Goal: Task Accomplishment & Management: Manage account settings

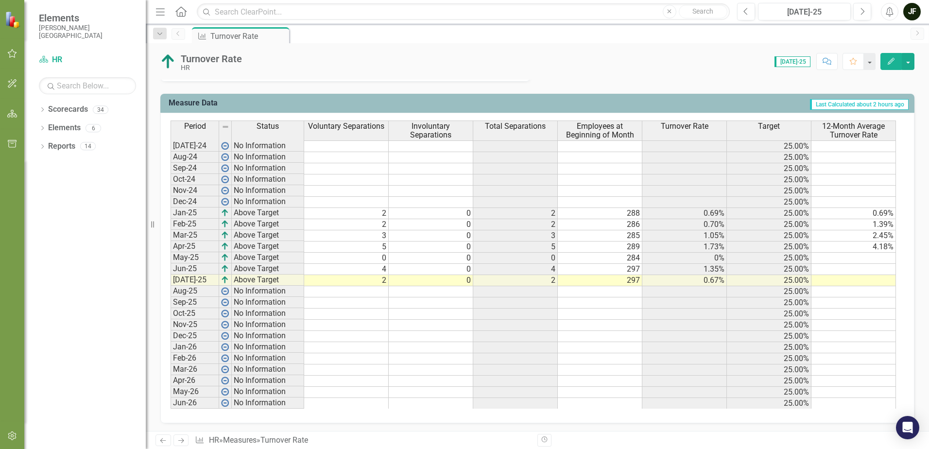
scroll to position [692, 0]
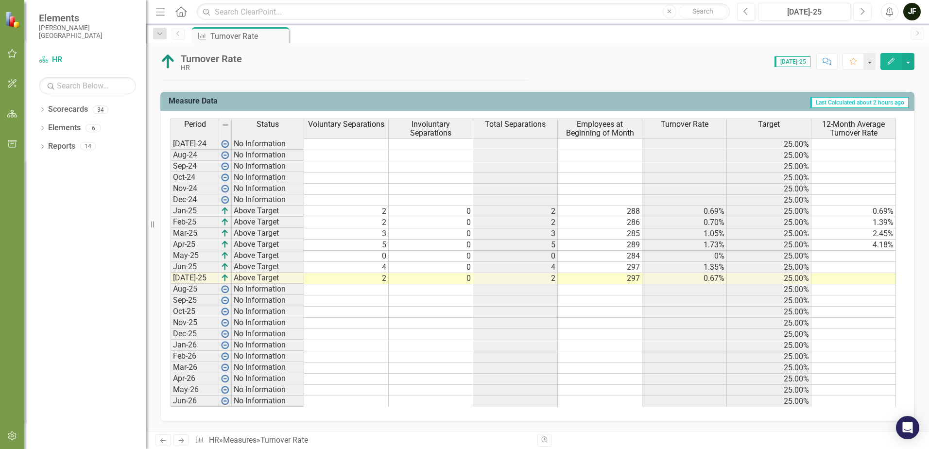
click at [877, 257] on td at bounding box center [853, 256] width 85 height 11
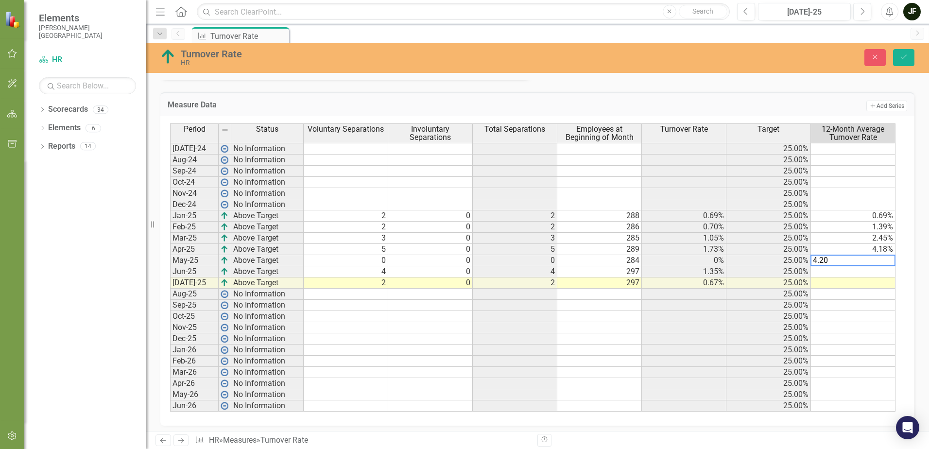
click at [874, 274] on td at bounding box center [853, 271] width 85 height 11
click at [876, 271] on td at bounding box center [853, 271] width 85 height 11
click at [878, 285] on td at bounding box center [853, 282] width 85 height 11
click at [880, 282] on td at bounding box center [853, 282] width 85 height 11
type textarea "6.25"
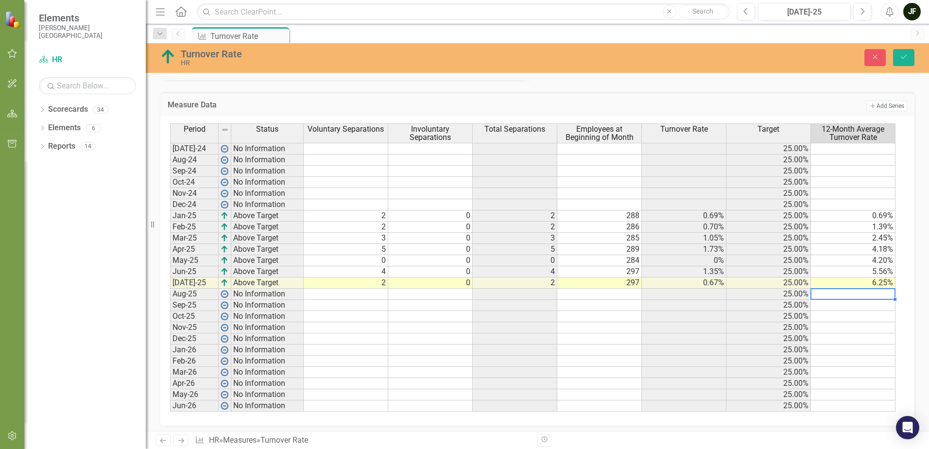
click at [874, 320] on td at bounding box center [853, 316] width 85 height 11
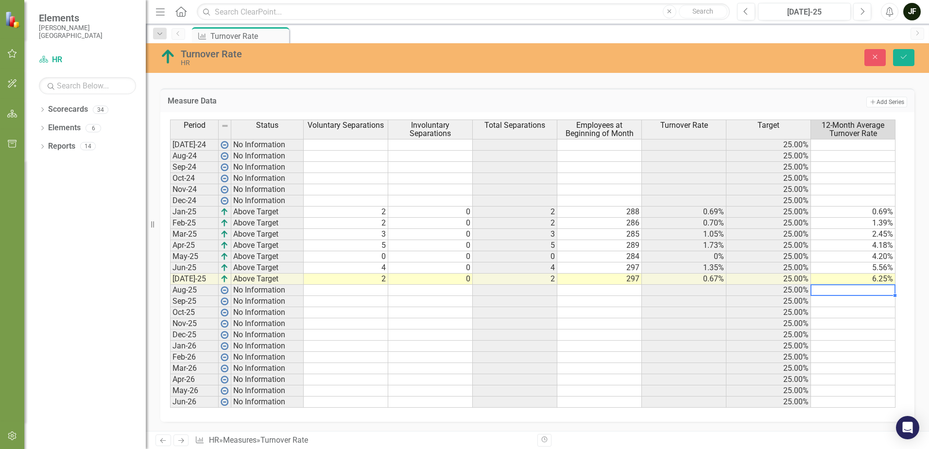
click at [842, 291] on td at bounding box center [853, 290] width 85 height 11
click at [908, 58] on button "Save" at bounding box center [903, 57] width 21 height 17
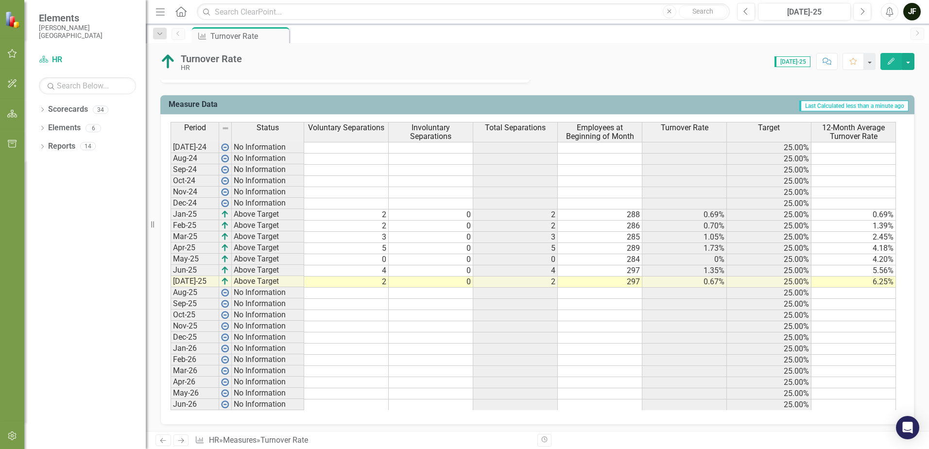
scroll to position [692, 0]
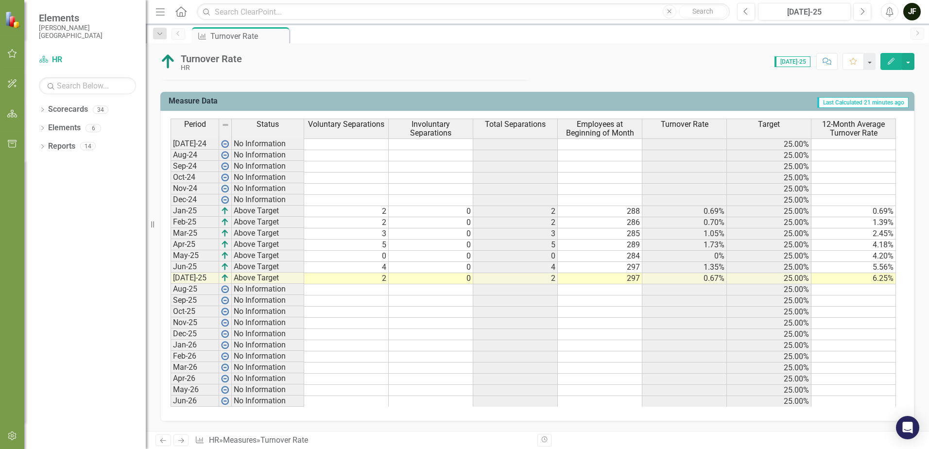
click at [181, 441] on icon "Next" at bounding box center [181, 440] width 8 height 6
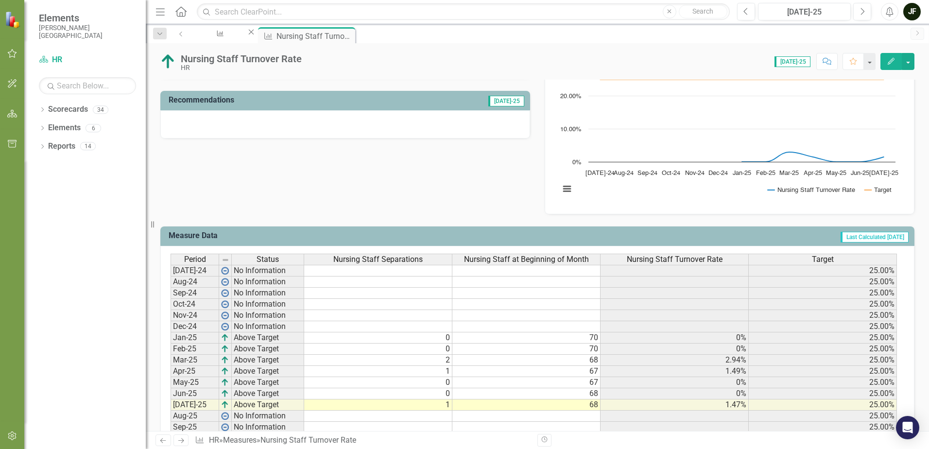
scroll to position [291, 0]
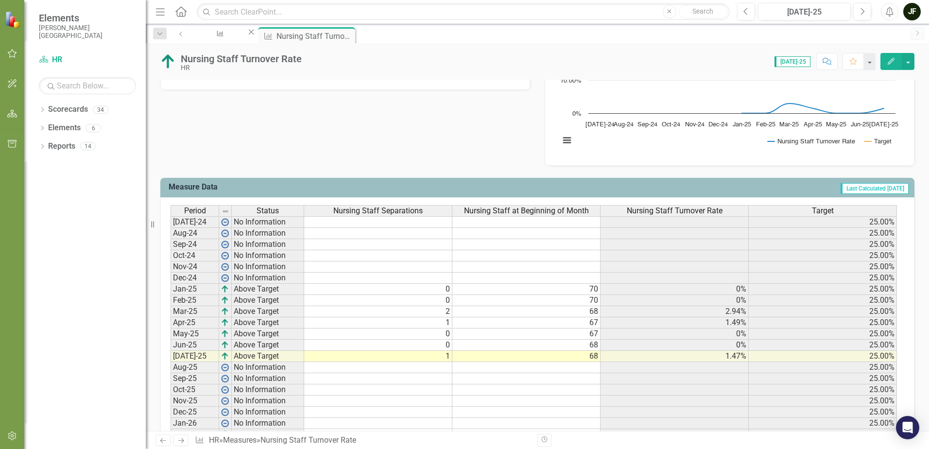
click at [182, 440] on icon "Next" at bounding box center [181, 440] width 8 height 6
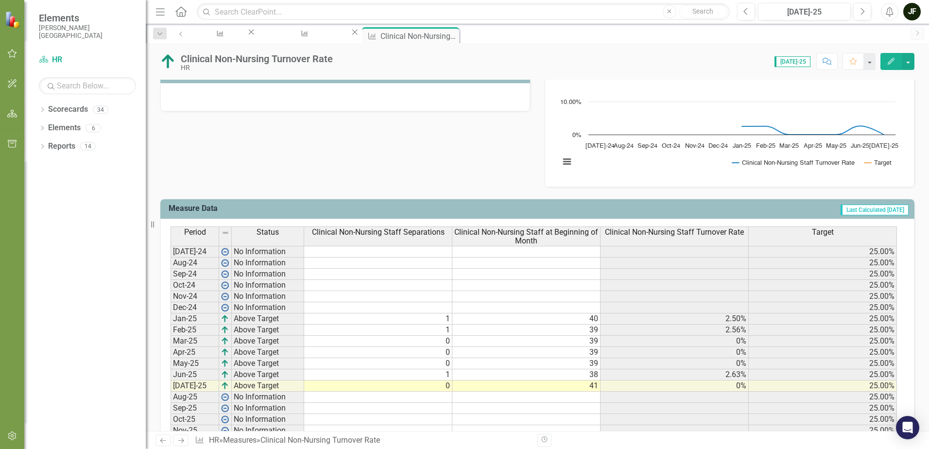
scroll to position [291, 0]
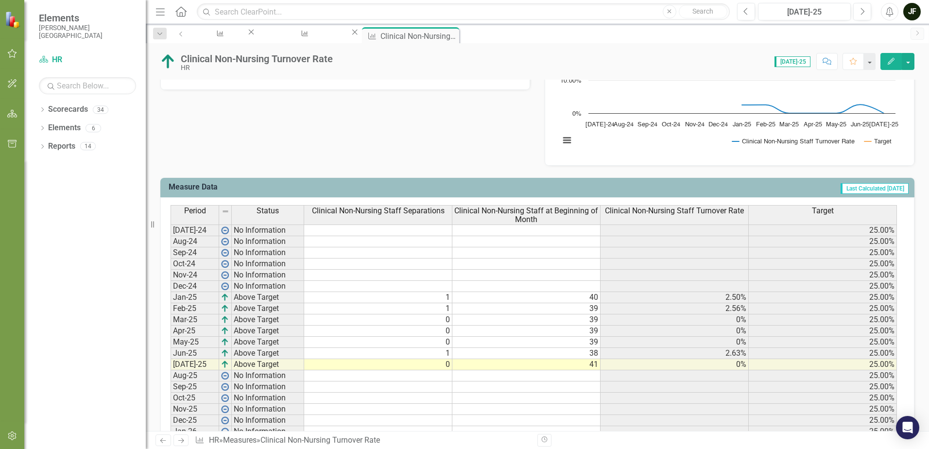
click at [183, 442] on icon "Next" at bounding box center [181, 440] width 8 height 6
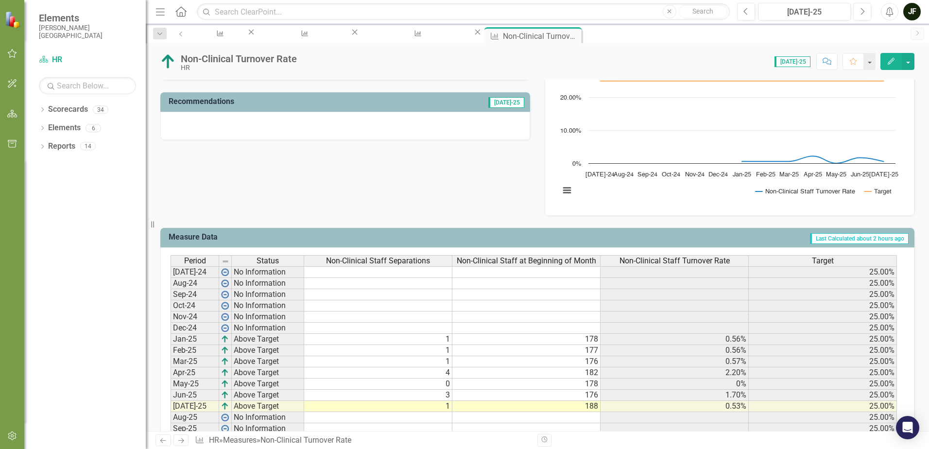
scroll to position [370, 0]
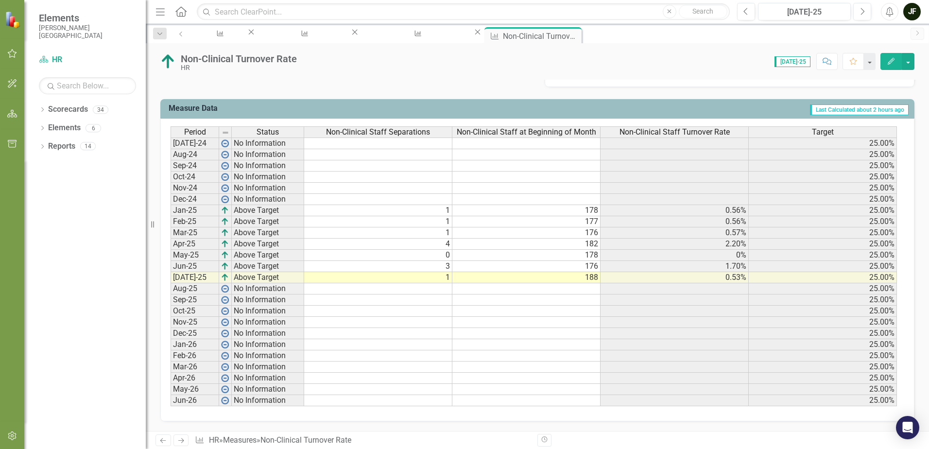
click at [180, 440] on icon "Next" at bounding box center [181, 440] width 8 height 6
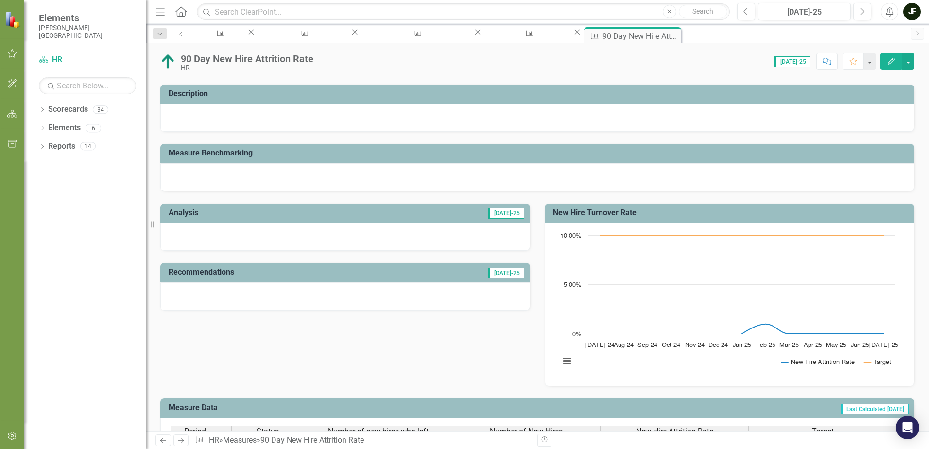
scroll to position [146, 0]
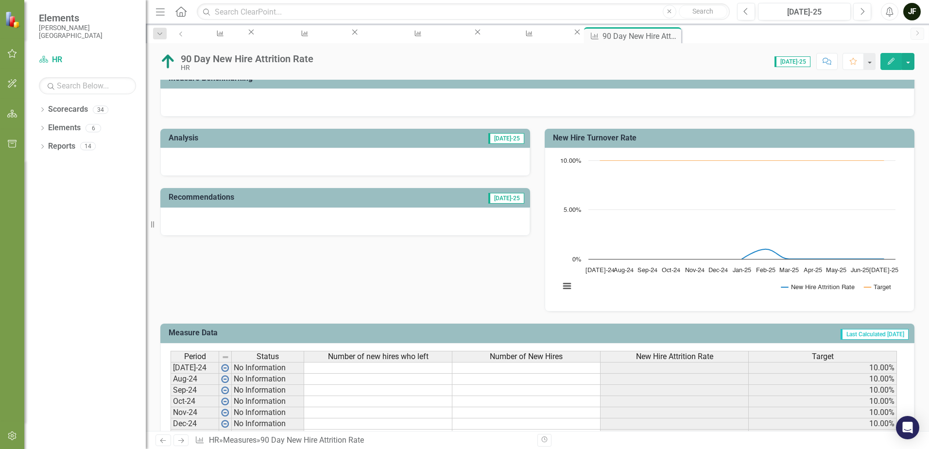
click at [161, 439] on icon "Previous" at bounding box center [163, 440] width 8 height 6
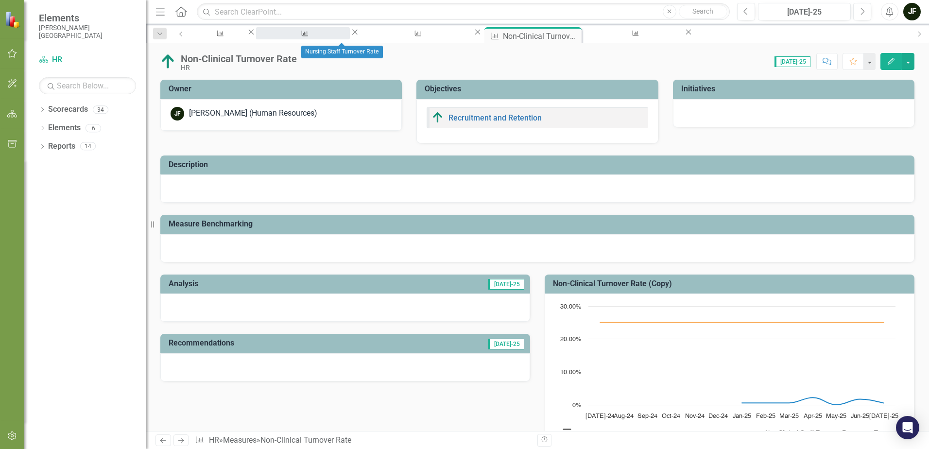
click at [336, 36] on div "Nursing Staff Turnover Rate" at bounding box center [303, 42] width 76 height 12
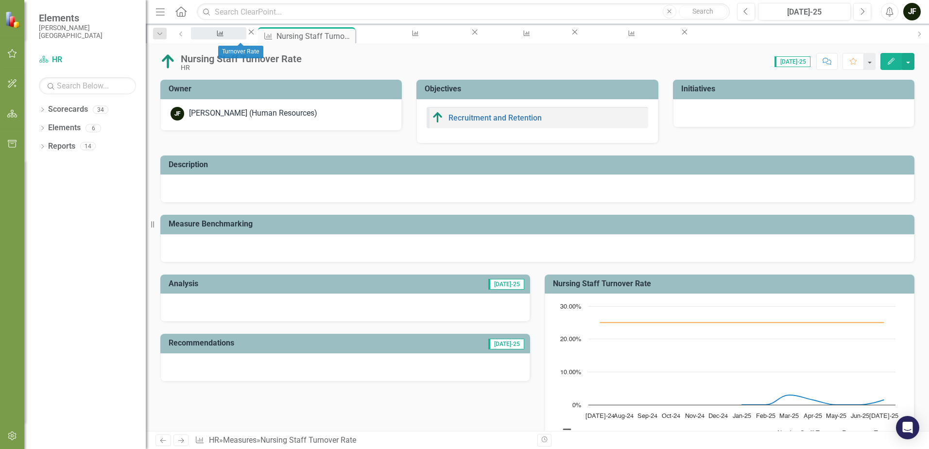
click at [238, 38] on div "Turnover Rate" at bounding box center [219, 42] width 38 height 12
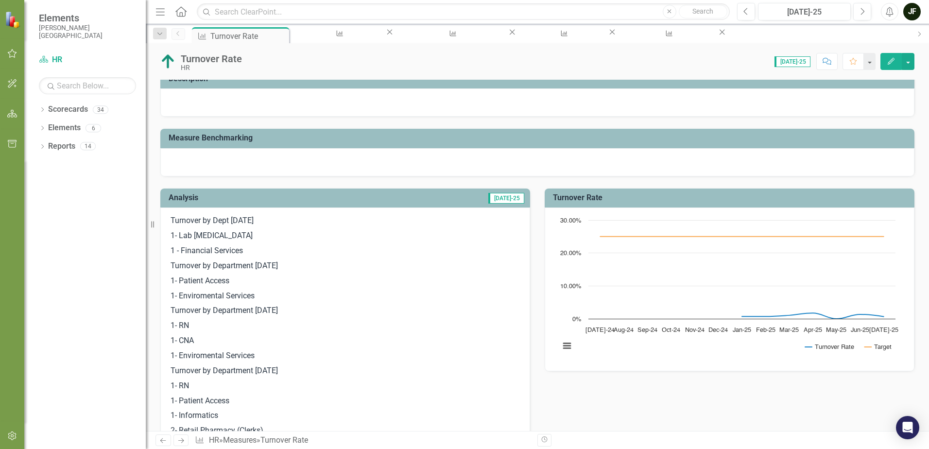
scroll to position [109, 0]
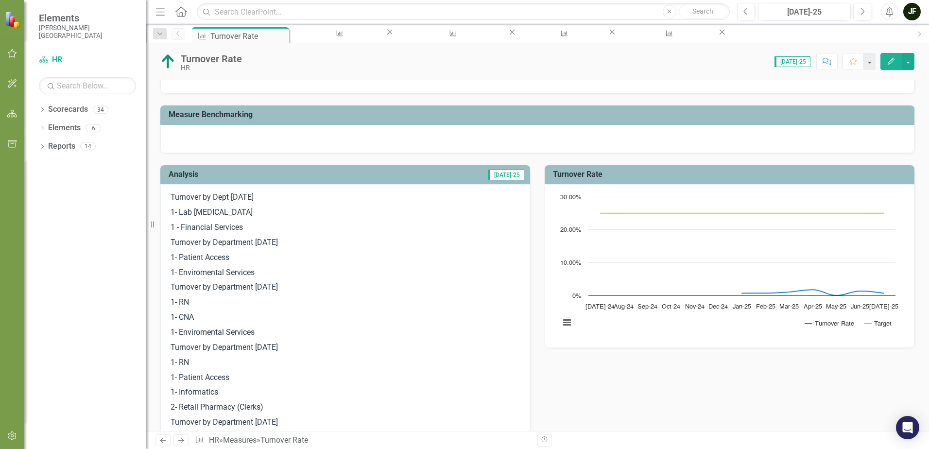
click at [572, 326] on rect "Interactive chart" at bounding box center [727, 265] width 345 height 146
click at [560, 321] on button "View chart menu, Chart" at bounding box center [567, 323] width 14 height 14
click at [681, 332] on rect "Interactive chart" at bounding box center [727, 265] width 345 height 146
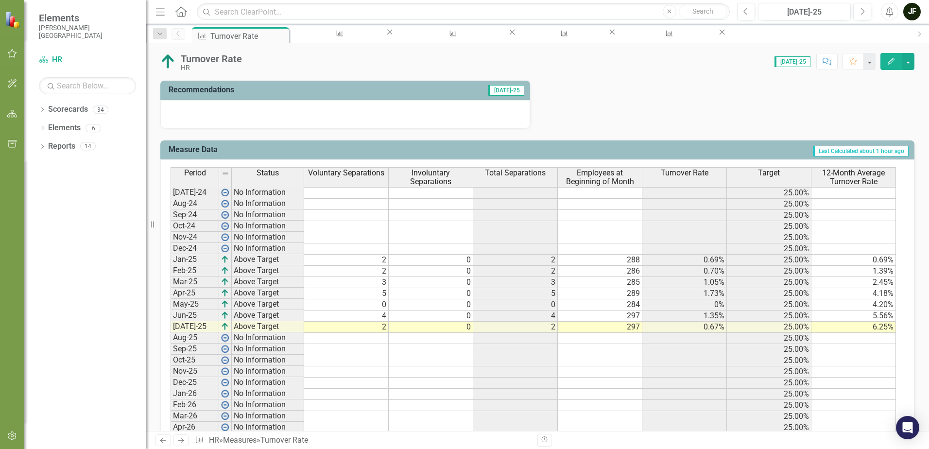
scroll to position [692, 0]
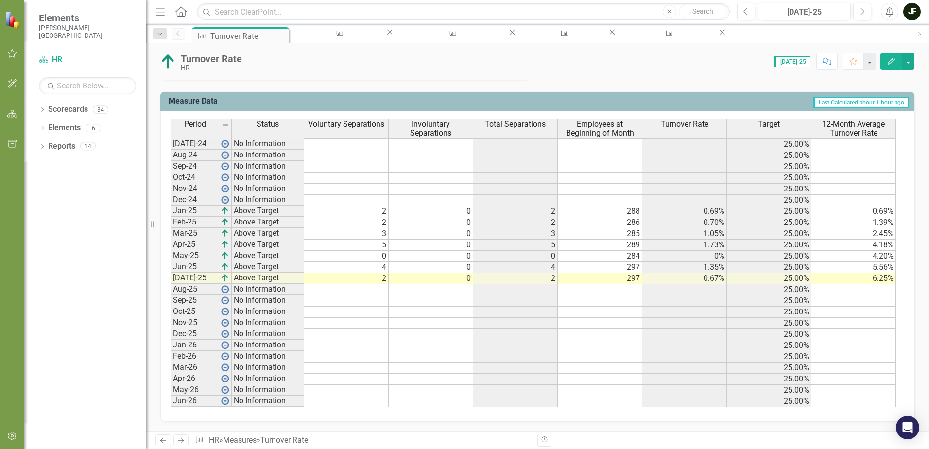
click at [897, 61] on button "Edit" at bounding box center [890, 61] width 21 height 17
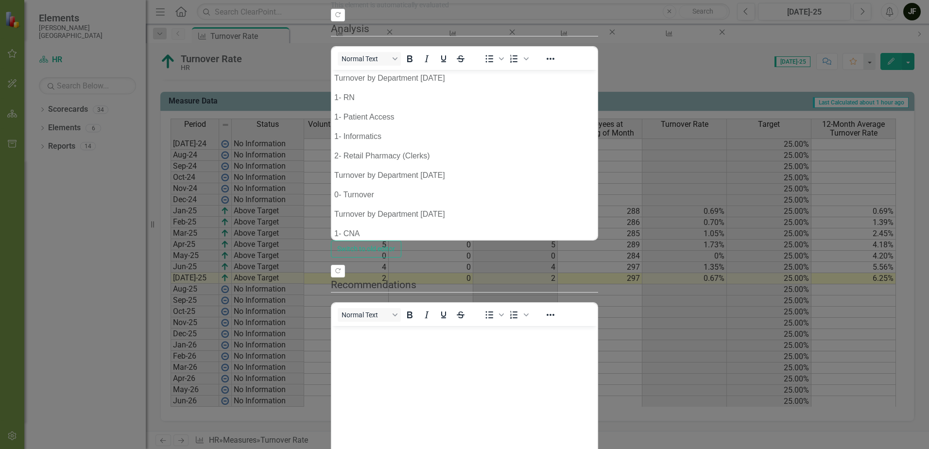
scroll to position [126, 0]
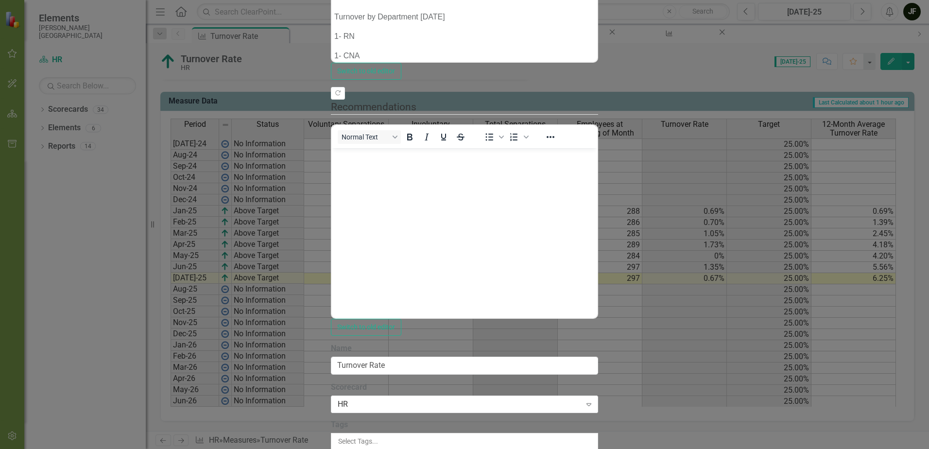
scroll to position [0, 0]
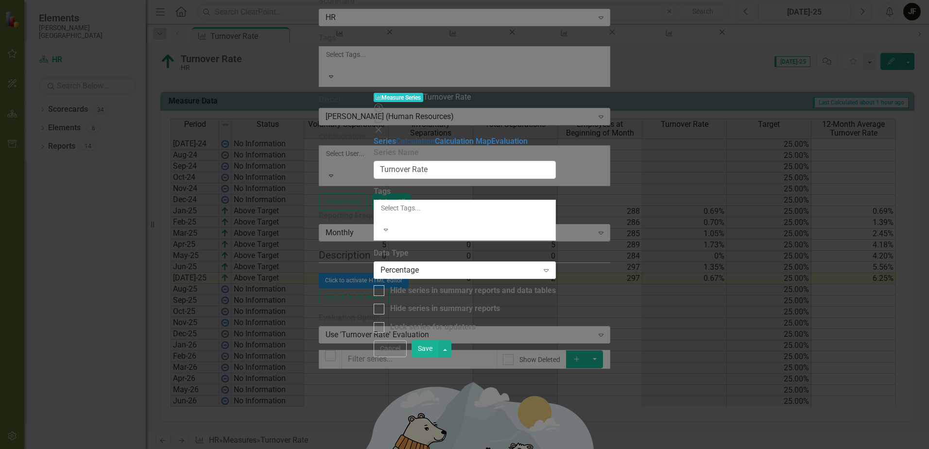
click at [396, 137] on link "Calculation" at bounding box center [415, 141] width 39 height 9
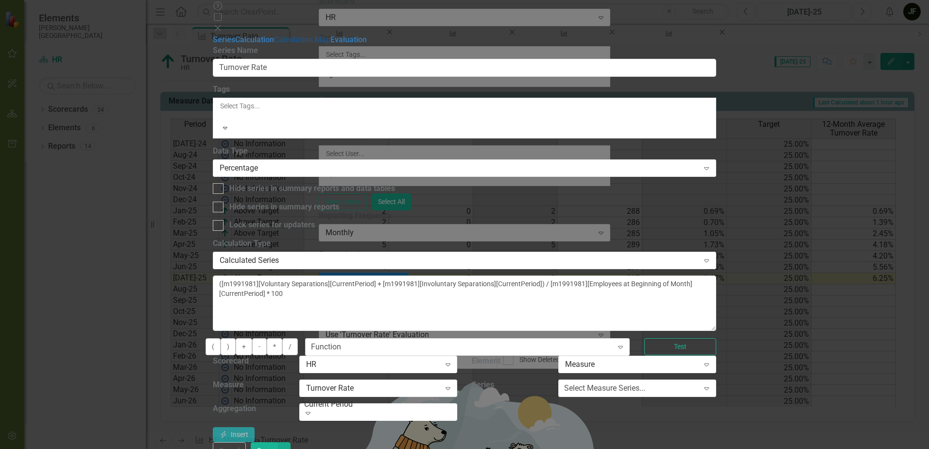
click at [274, 44] on link "Calculation Map" at bounding box center [302, 39] width 56 height 9
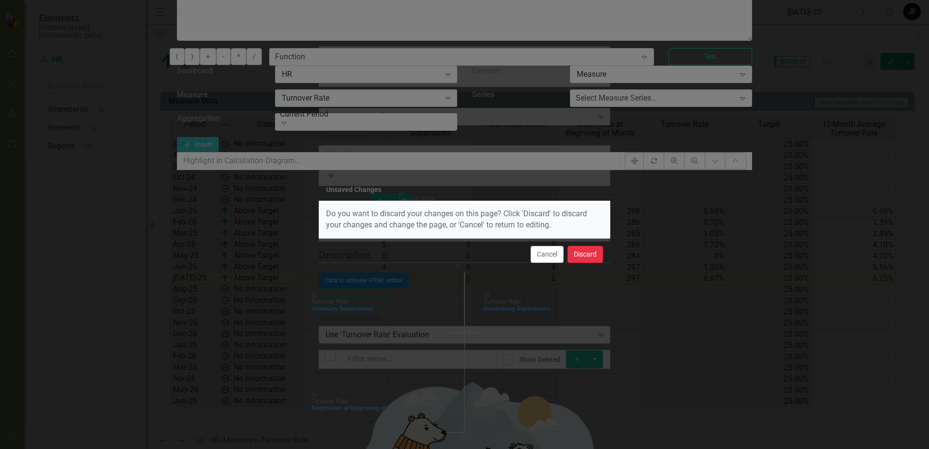
click at [581, 254] on button "Discard" at bounding box center [584, 254] width 35 height 17
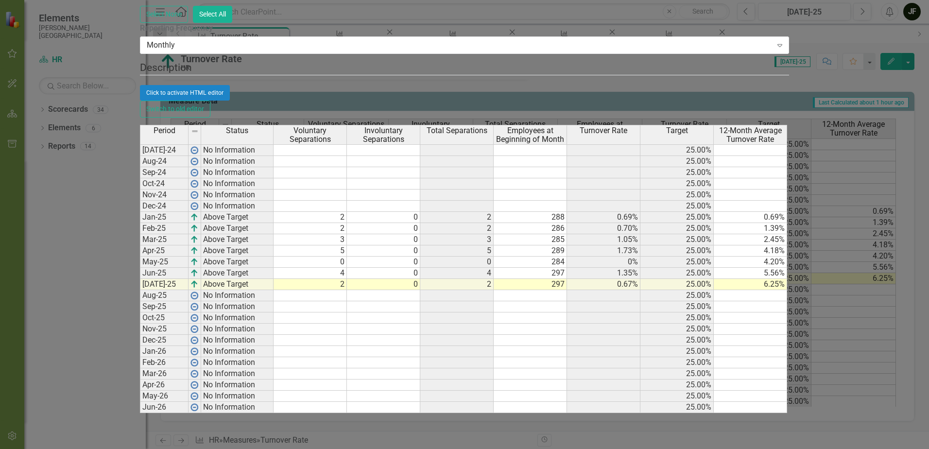
click at [640, 212] on td "0.69%" at bounding box center [603, 217] width 73 height 11
click at [714, 212] on td "25.00%" at bounding box center [676, 217] width 73 height 11
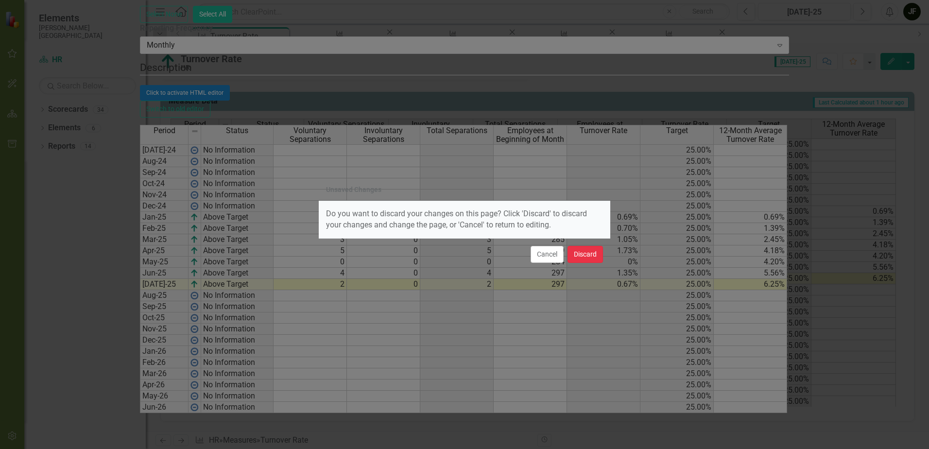
click at [582, 249] on button "Discard" at bounding box center [584, 254] width 35 height 17
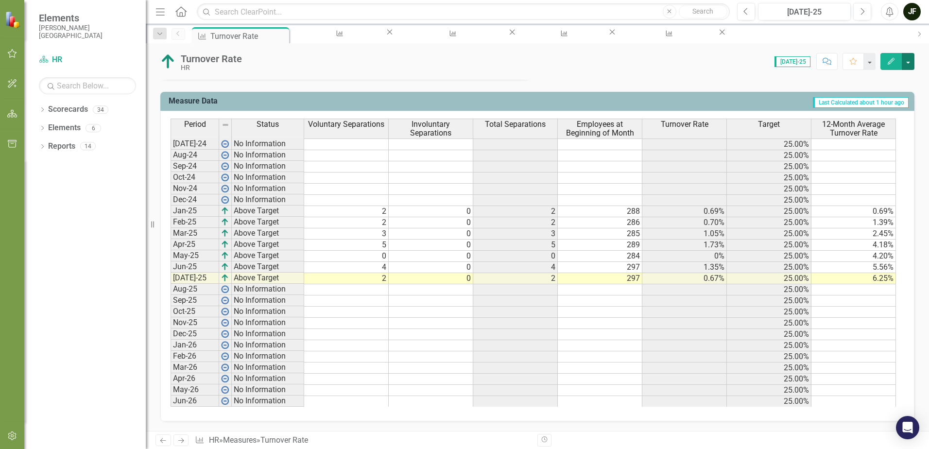
click at [907, 59] on button "button" at bounding box center [908, 61] width 13 height 17
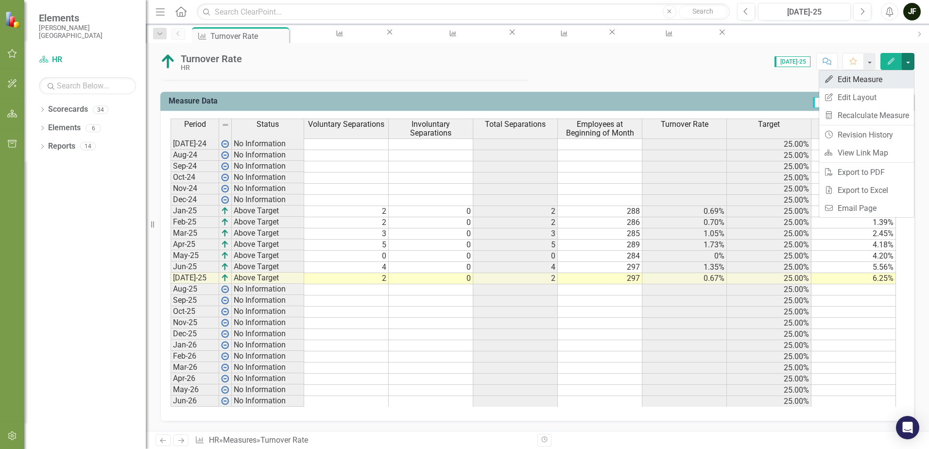
click at [863, 80] on link "Edit Edit Measure" at bounding box center [866, 79] width 95 height 18
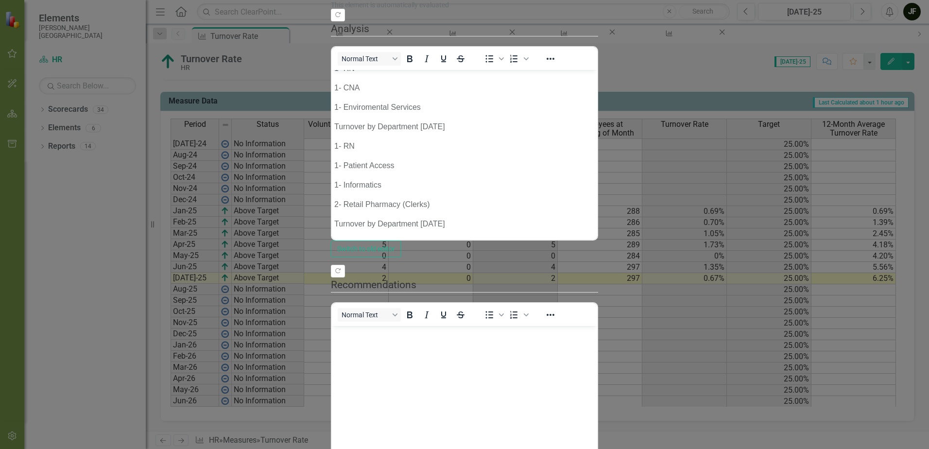
scroll to position [0, 0]
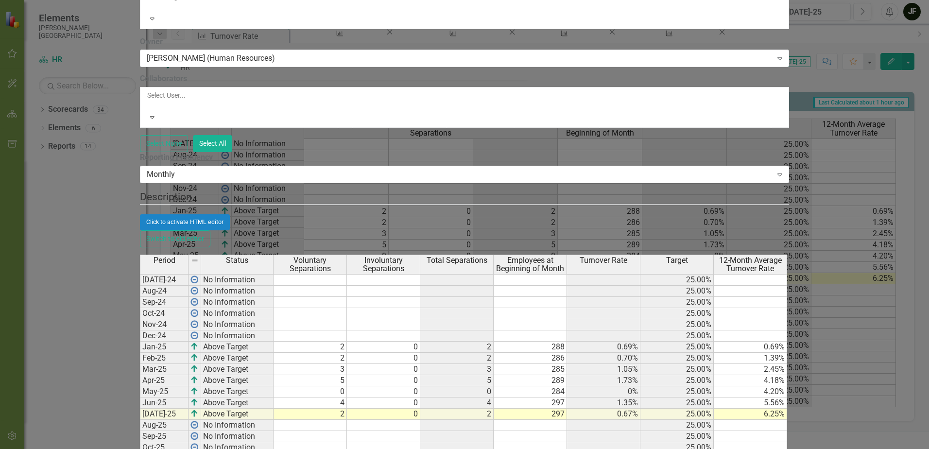
checkbox input "false"
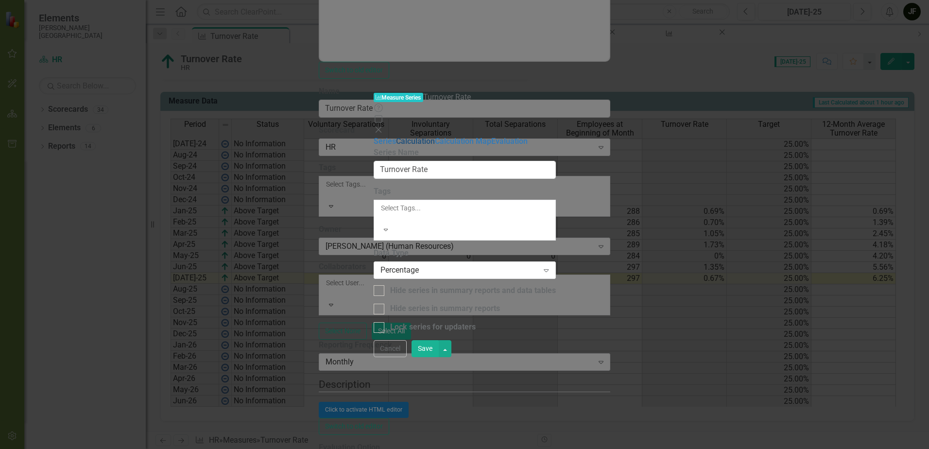
click at [396, 137] on link "Calculation" at bounding box center [415, 141] width 39 height 9
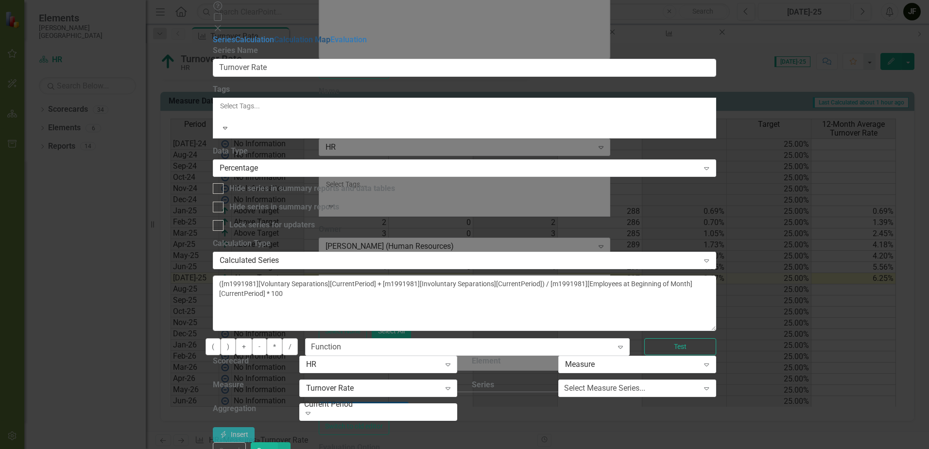
click at [274, 44] on link "Calculation Map" at bounding box center [302, 39] width 56 height 9
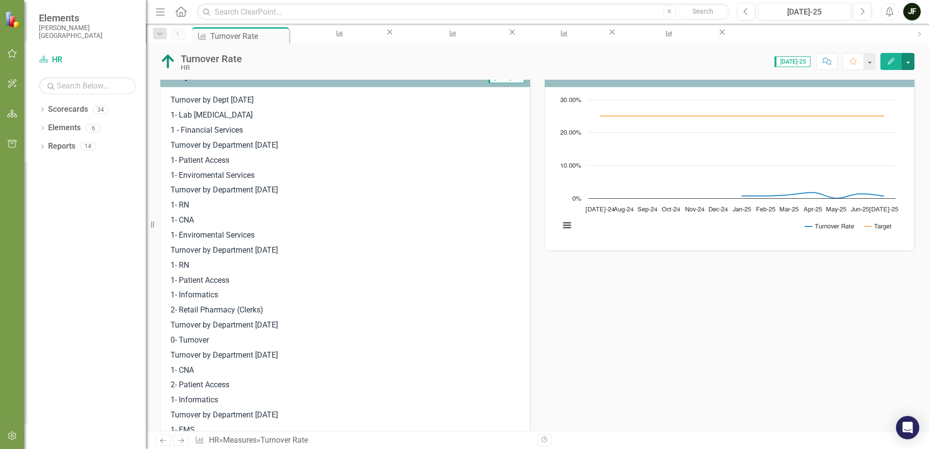
scroll to position [255, 0]
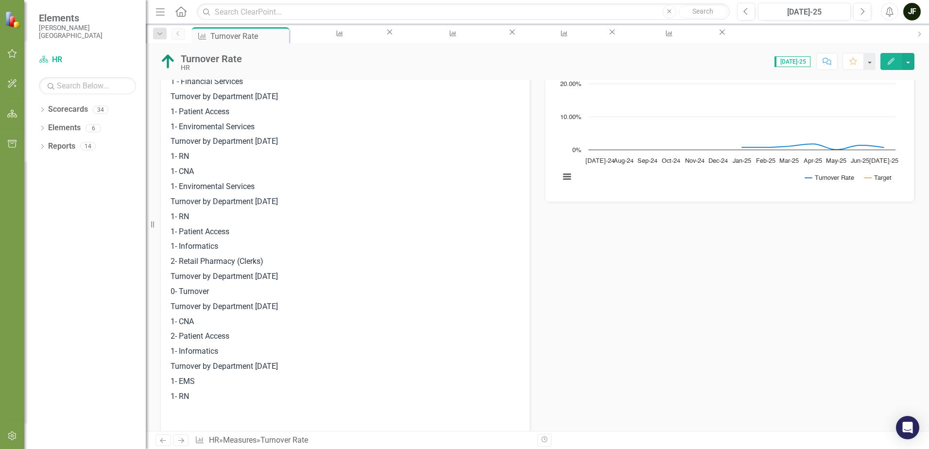
click at [196, 395] on p "1- RN" at bounding box center [345, 396] width 349 height 15
click at [193, 395] on p "1- RN" at bounding box center [345, 396] width 349 height 15
click at [192, 396] on p "1- RN" at bounding box center [345, 396] width 349 height 15
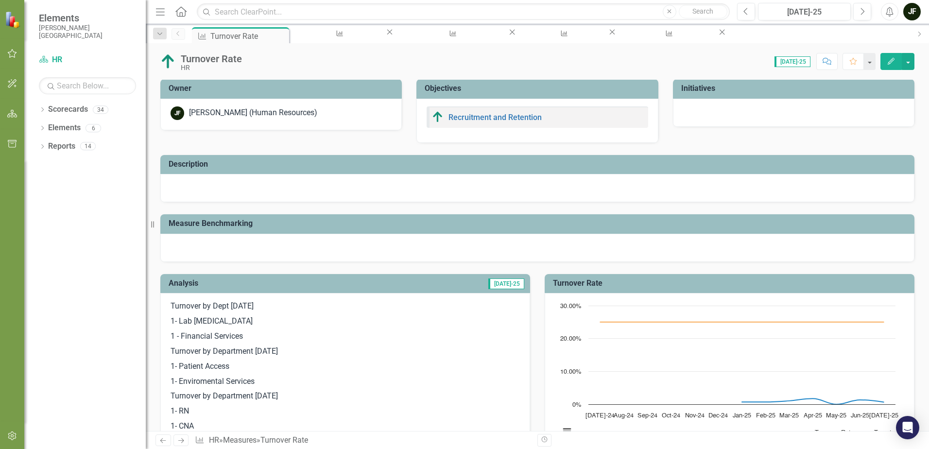
scroll to position [0, 0]
click at [511, 284] on span "[DATE]-25" at bounding box center [506, 284] width 36 height 11
click at [444, 322] on p "1- Lab [MEDICAL_DATA]" at bounding box center [345, 321] width 349 height 15
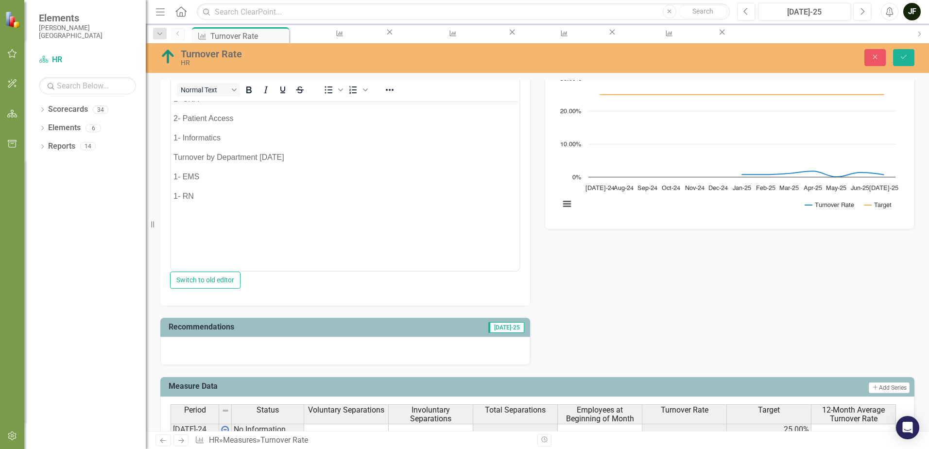
scroll to position [243, 0]
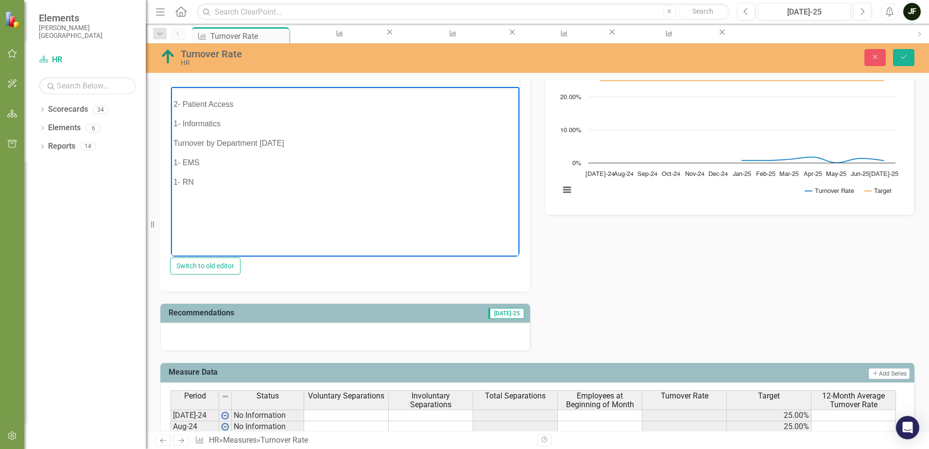
click at [217, 180] on p "1- RN" at bounding box center [344, 182] width 343 height 12
click at [264, 196] on p "Rich Text Area. Press ALT-0 for help." at bounding box center [344, 201] width 343 height 12
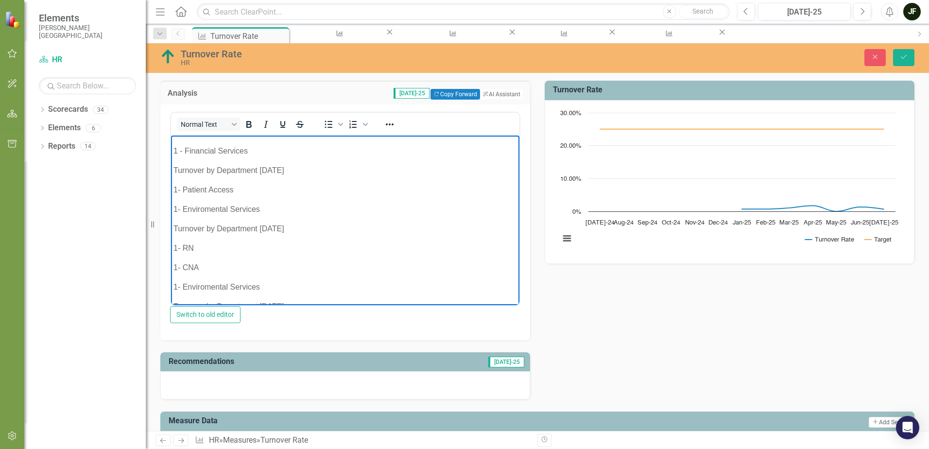
scroll to position [49, 0]
click at [204, 228] on p "1- RN" at bounding box center [344, 231] width 343 height 12
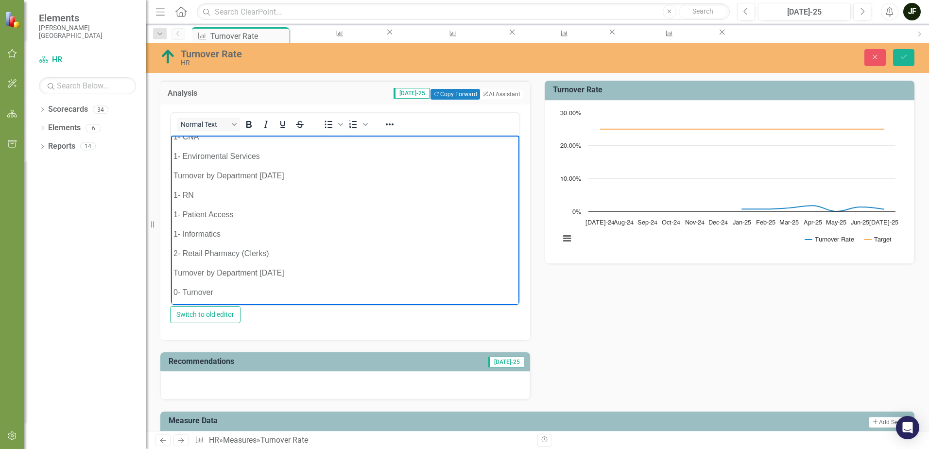
scroll to position [146, 0]
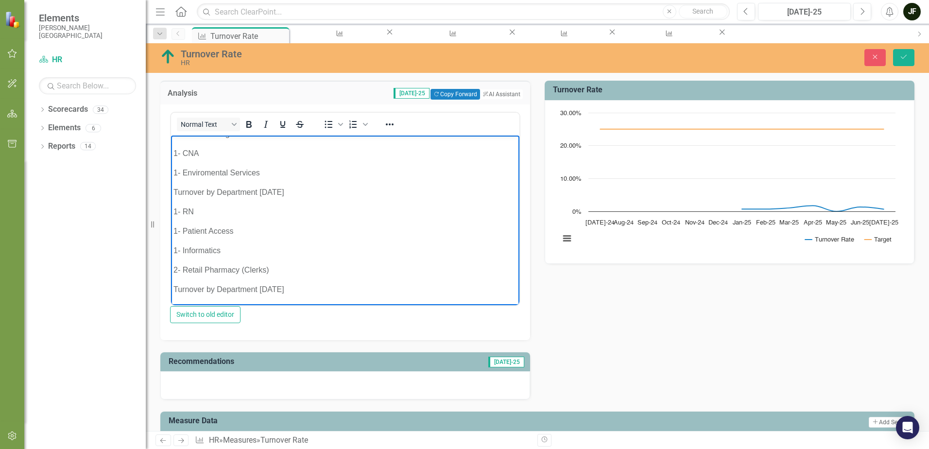
click at [205, 210] on p "1- RN" at bounding box center [344, 212] width 343 height 12
click at [899, 58] on button "Save" at bounding box center [903, 57] width 21 height 17
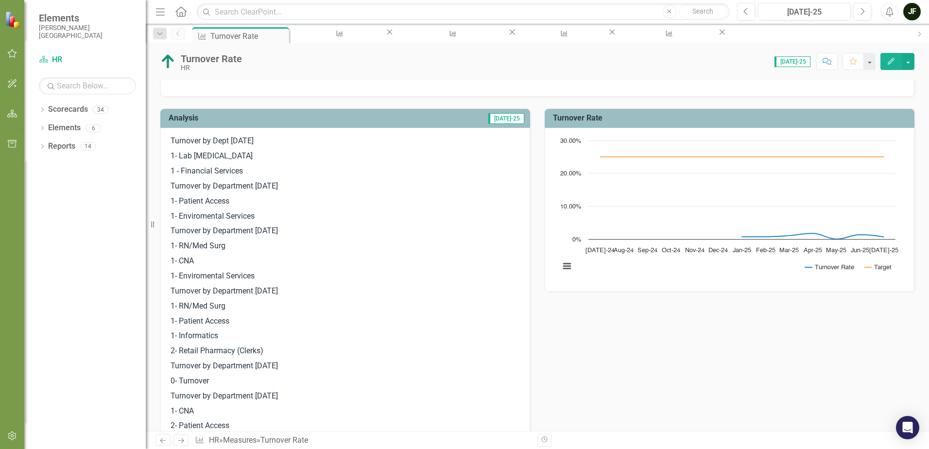
scroll to position [158, 0]
